Goal: Information Seeking & Learning: Learn about a topic

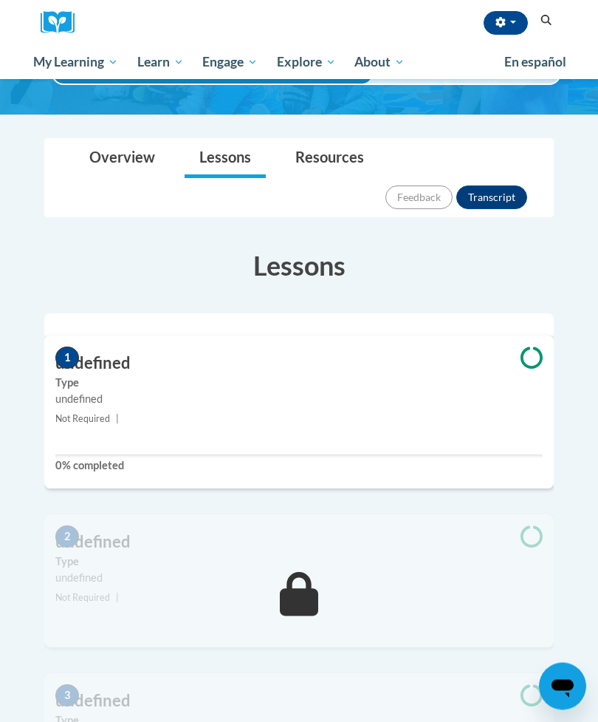
scroll to position [132, 0]
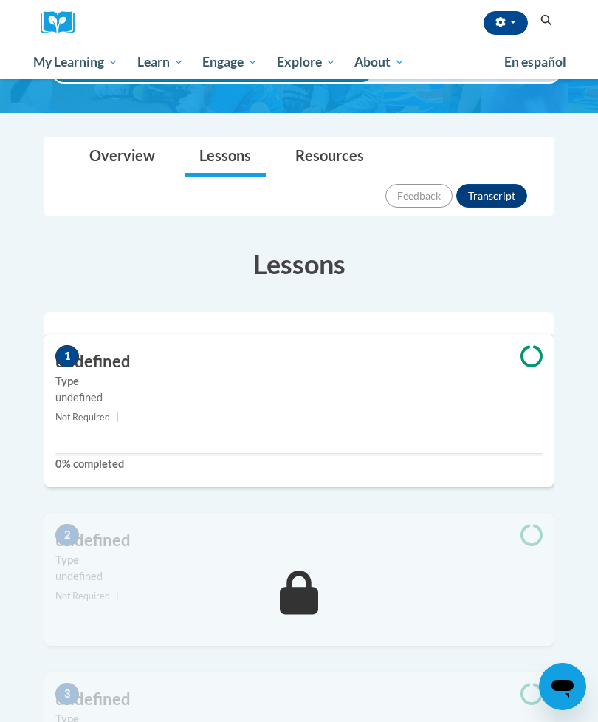
click at [499, 373] on label "Type" at bounding box center [299, 381] width 488 height 16
click at [474, 456] on label "0% completed" at bounding box center [299, 464] width 488 height 16
click at [123, 366] on div "1 undefined Type undefined Not Required | 0% completed" at bounding box center [299, 410] width 510 height 153
click at [281, 350] on h3 "undefined" at bounding box center [299, 361] width 510 height 23
click at [61, 345] on span "1" at bounding box center [67, 356] width 24 height 22
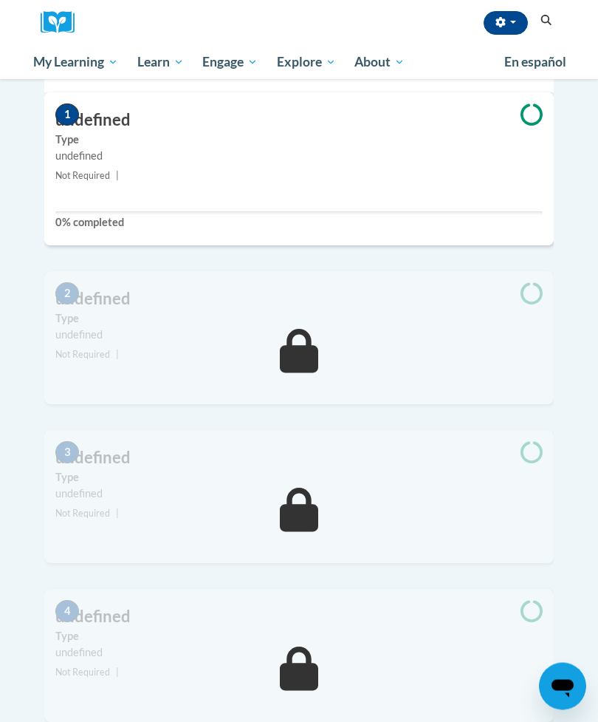
click at [506, 327] on div "undefined" at bounding box center [299, 335] width 488 height 16
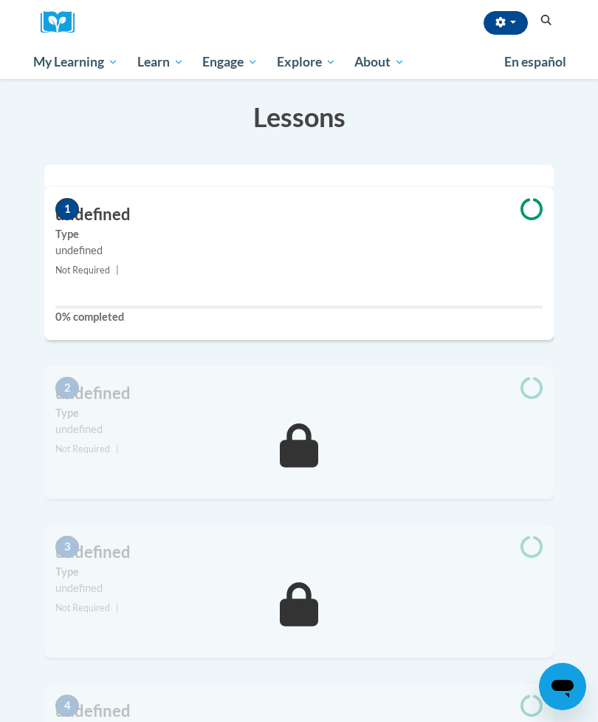
scroll to position [0, 0]
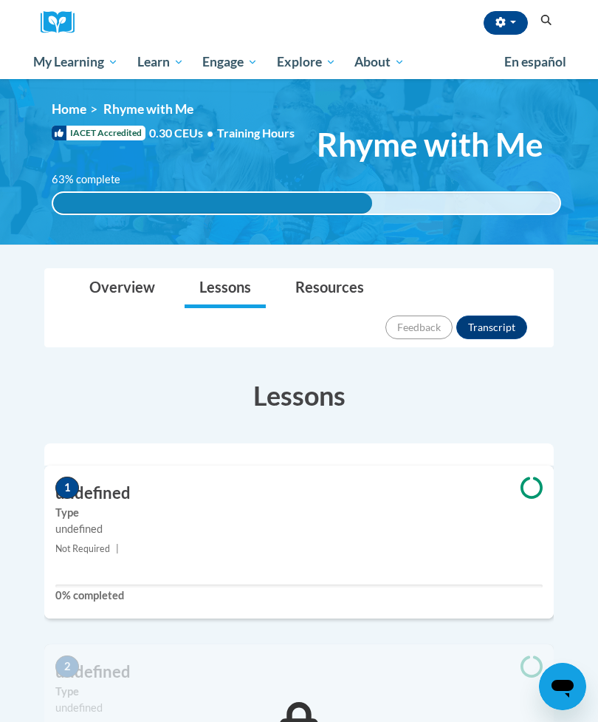
click at [236, 288] on link "Lessons" at bounding box center [225, 288] width 81 height 39
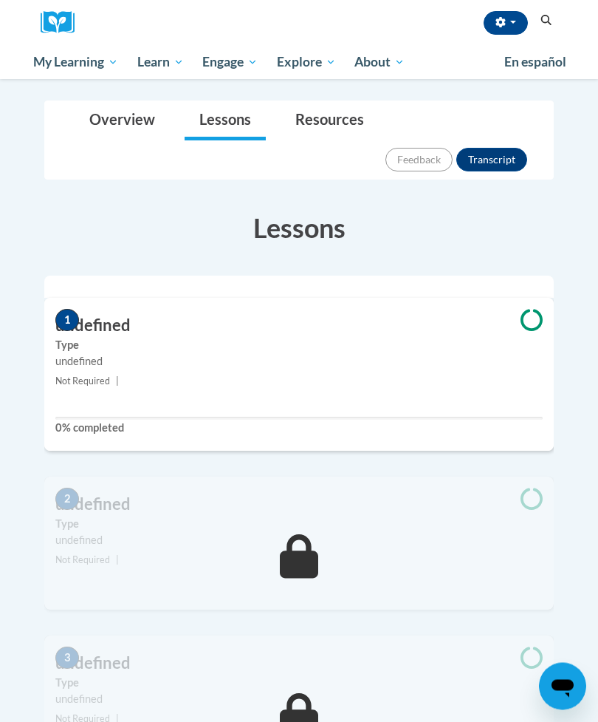
scroll to position [120, 0]
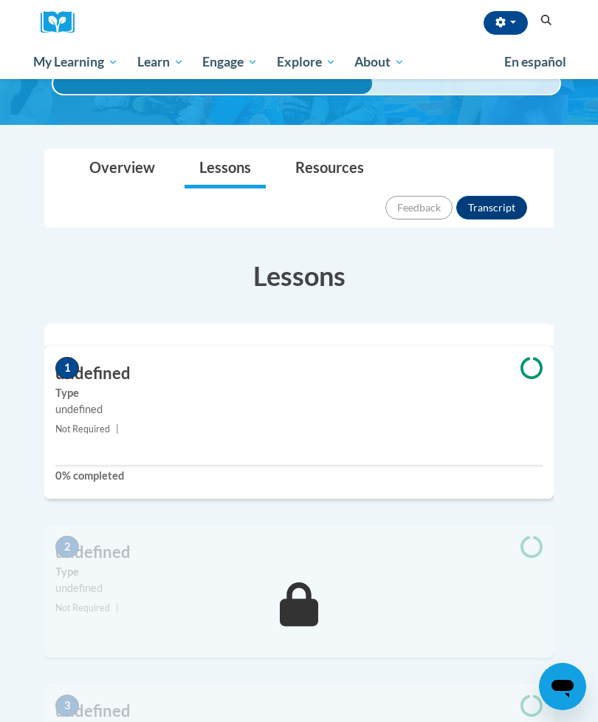
click at [526, 357] on icon at bounding box center [532, 368] width 22 height 22
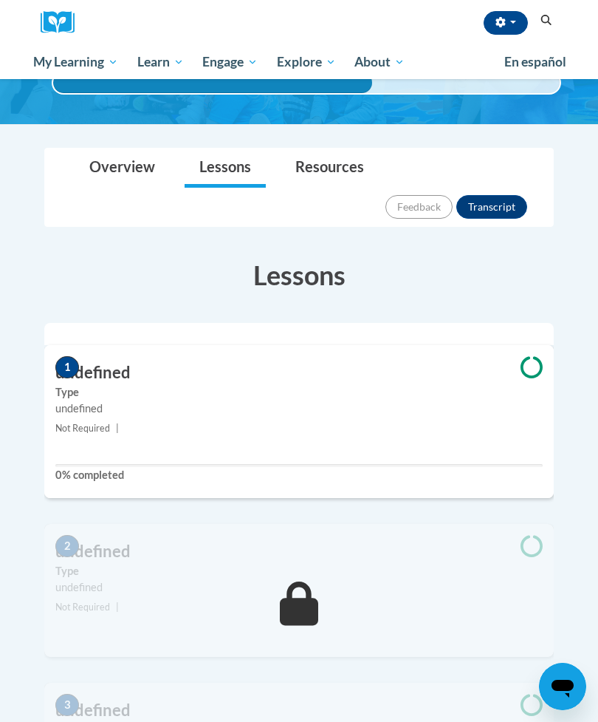
click at [409, 420] on small "Not Required |" at bounding box center [299, 428] width 510 height 16
click at [494, 195] on button "Transcript" at bounding box center [492, 207] width 71 height 24
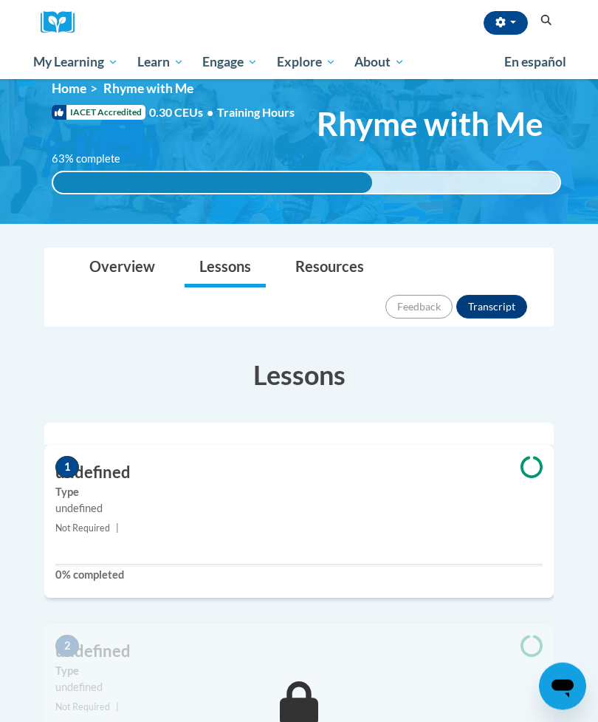
scroll to position [0, 0]
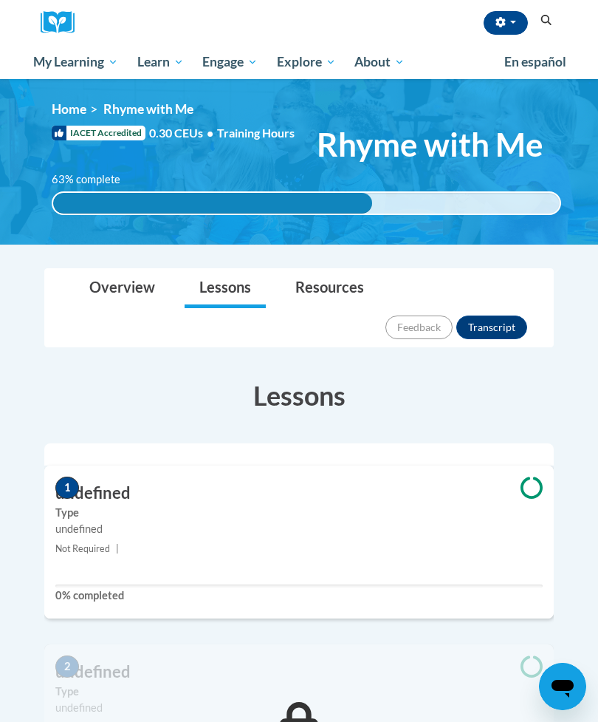
click at [134, 296] on link "Overview" at bounding box center [122, 288] width 95 height 39
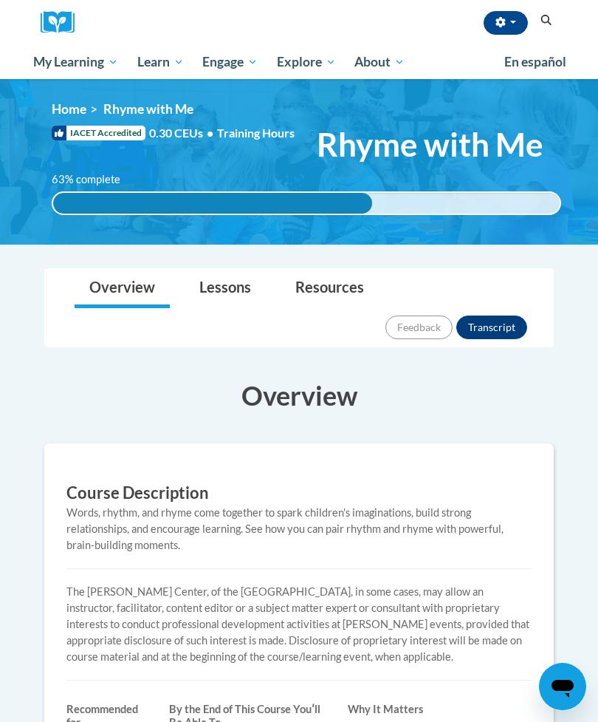
click at [0, 0] on link "Certificates" at bounding box center [0, 0] width 0 height 0
click at [516, 14] on button "button" at bounding box center [506, 23] width 44 height 24
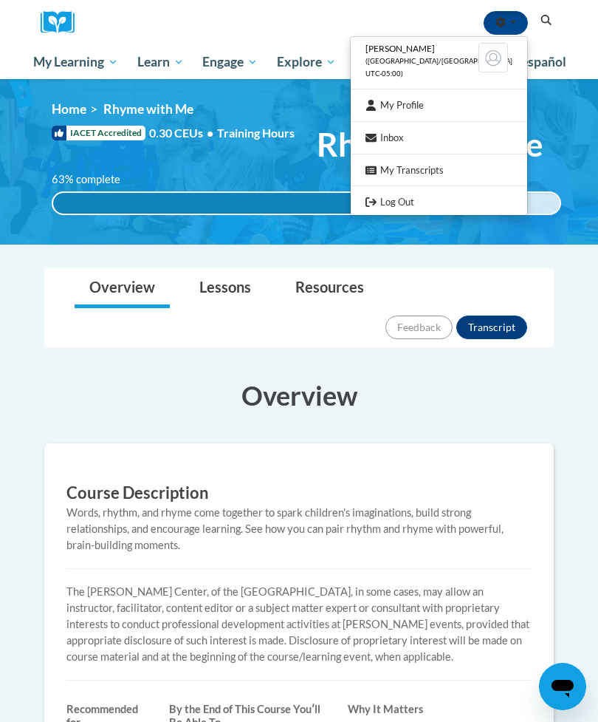
click at [437, 104] on link "My Profile" at bounding box center [439, 105] width 177 height 18
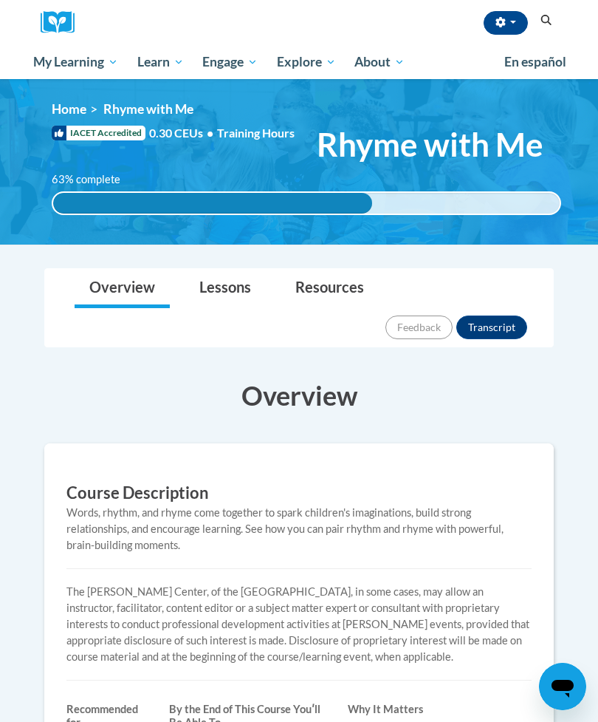
click at [236, 298] on link "Lessons" at bounding box center [225, 288] width 81 height 39
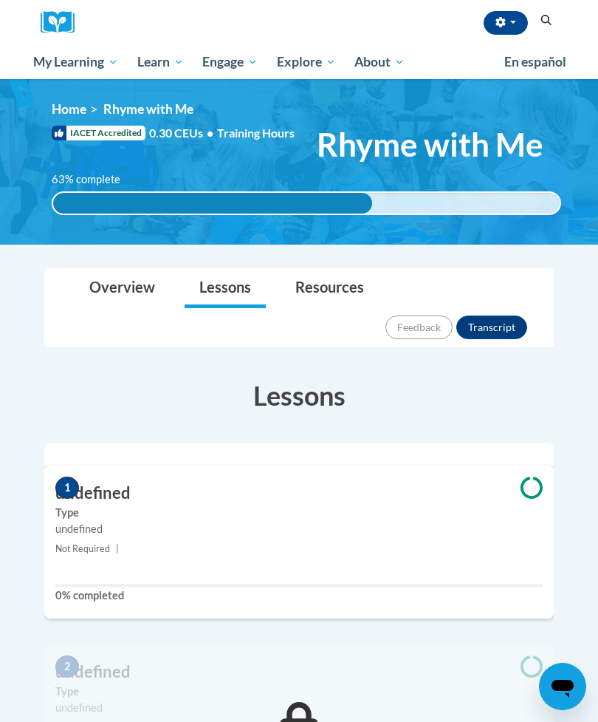
click at [100, 543] on div "1 undefined Type undefined Not Required | 0% completed" at bounding box center [299, 541] width 510 height 153
click at [91, 482] on h3 "undefined" at bounding box center [299, 493] width 510 height 23
click at [74, 477] on span "1" at bounding box center [67, 488] width 24 height 22
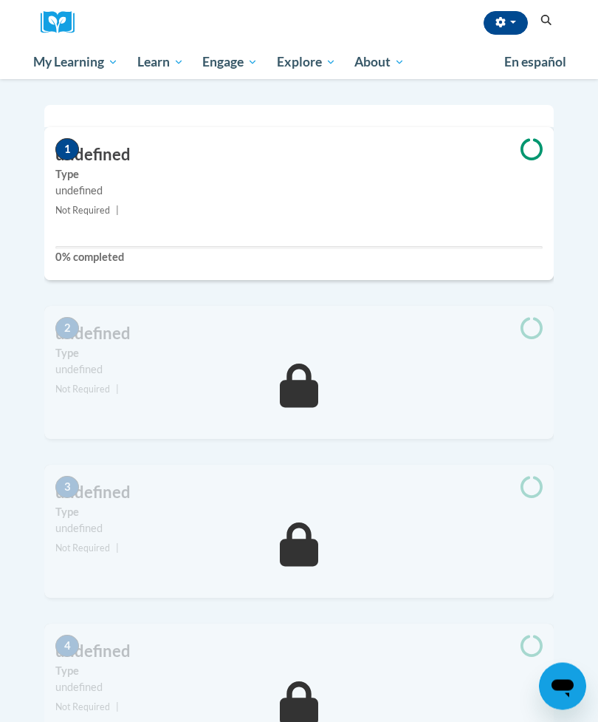
click at [566, 683] on icon "Open messaging window" at bounding box center [563, 688] width 22 height 18
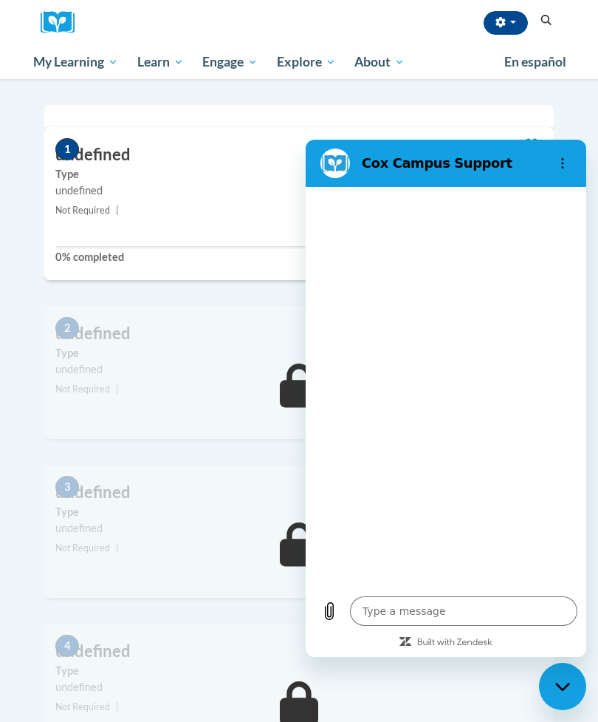
type textarea "x"
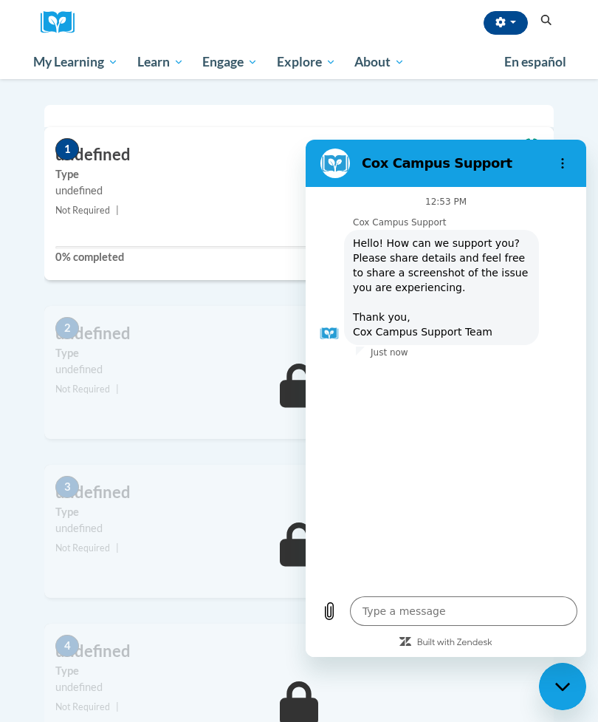
click at [569, 156] on div "Toggle navigation Overview Lessons Resources Feedback Transcript Overview Cours…" at bounding box center [299, 727] width 554 height 1597
click at [574, 168] on div "Toggle navigation Overview Lessons Resources Feedback Transcript Overview Cours…" at bounding box center [299, 727] width 554 height 1597
click at [564, 157] on button "Options menu" at bounding box center [563, 163] width 30 height 30
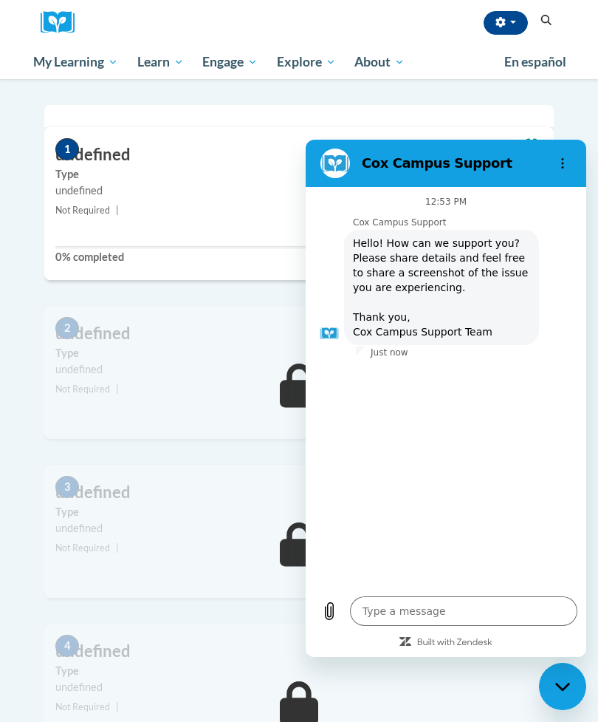
click at [445, 721] on div "4 undefined Type undefined Not Required |" at bounding box center [299, 703] width 532 height 159
click at [256, 580] on div "3 undefined Type undefined Not Required |" at bounding box center [299, 544] width 532 height 159
